Goal: Check status: Check status

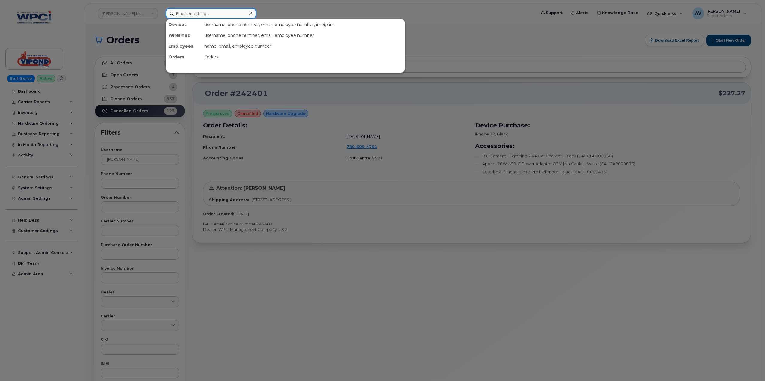
click at [202, 14] on input at bounding box center [211, 13] width 91 height 11
paste input "298529"
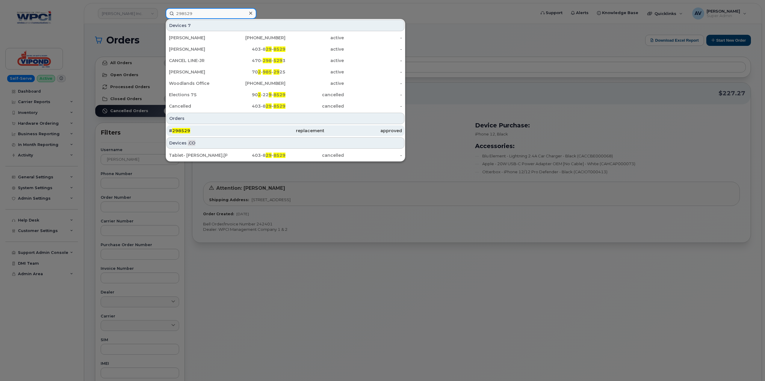
type input "298529"
click at [325, 130] on div "approved" at bounding box center [364, 131] width 78 height 6
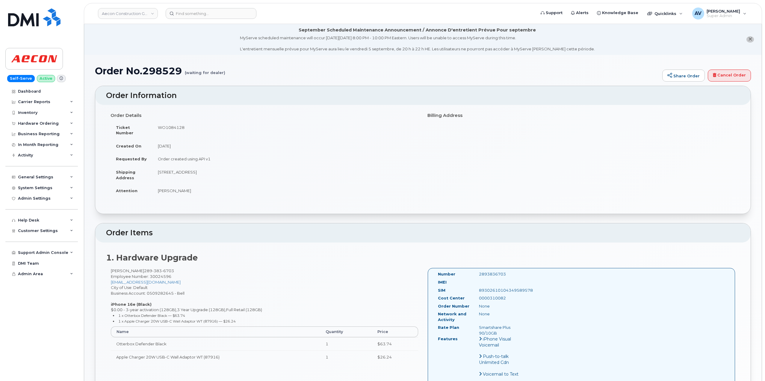
click at [160, 68] on h1 "Order No.298529 (waiting for dealer)" at bounding box center [377, 71] width 565 height 10
copy h1 "298529"
